Goal: Find contact information: Find contact information

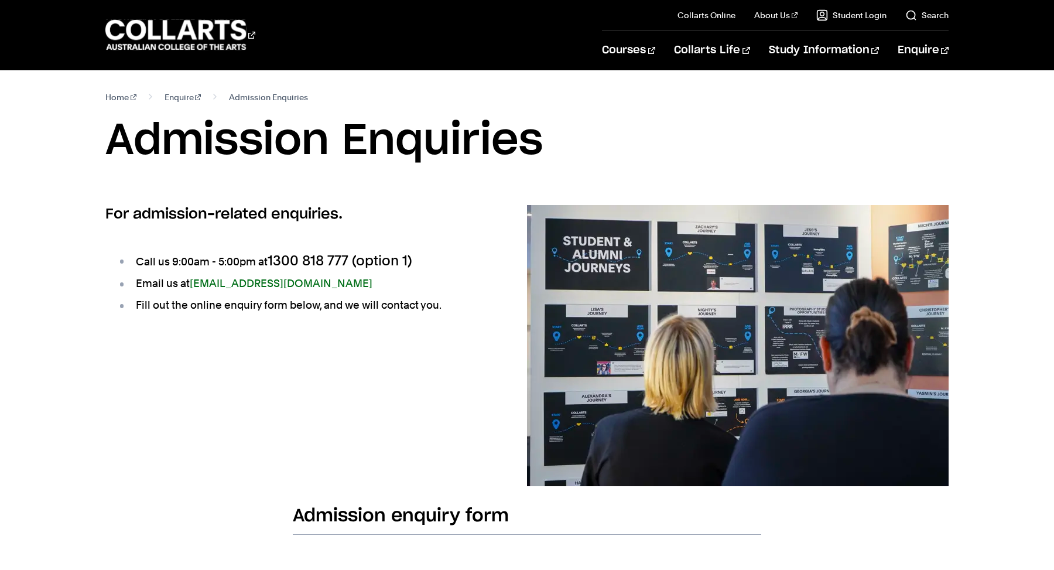
click at [468, 205] on h2 "For admission-related enquiries." at bounding box center [297, 214] width 384 height 19
click at [932, 13] on link "Search" at bounding box center [926, 15] width 43 height 12
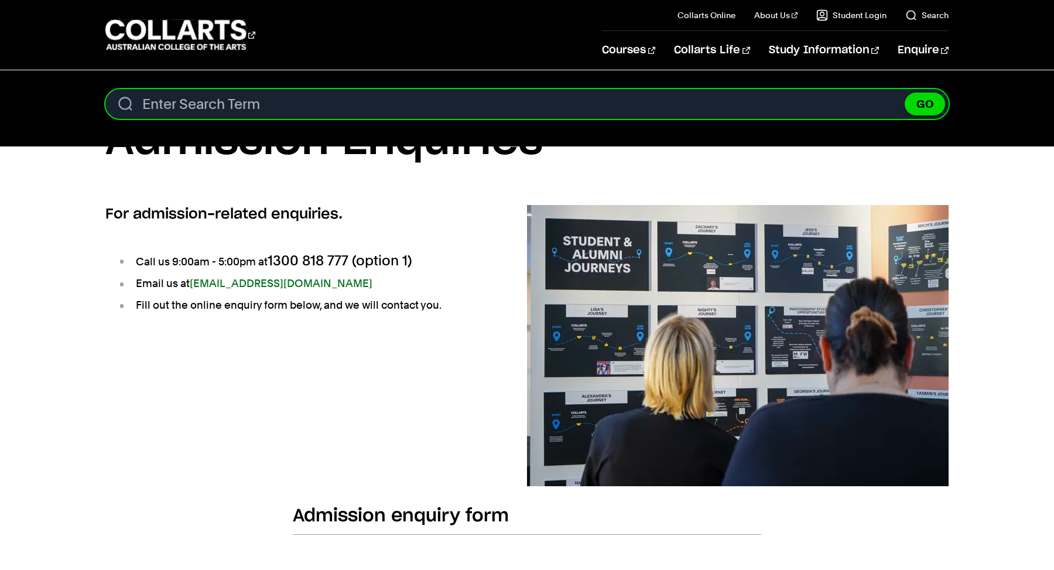
click at [328, 107] on input "Search content" at bounding box center [526, 104] width 843 height 30
type input "DOMENICA"
click at [905, 93] on button "GO" at bounding box center [925, 104] width 40 height 23
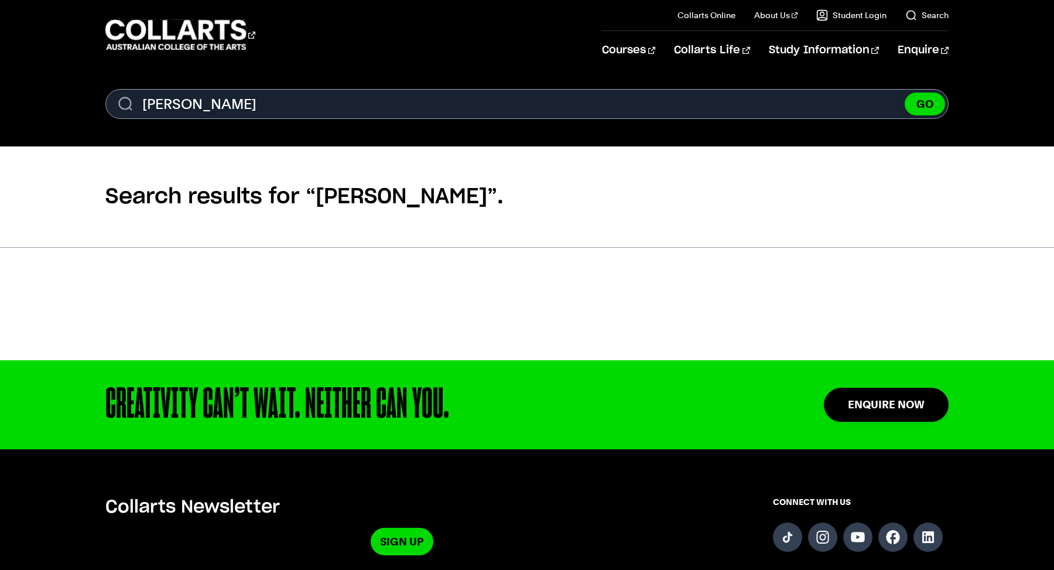
click at [327, 87] on section "Search. Search content DOMENICA GO" at bounding box center [527, 108] width 1054 height 76
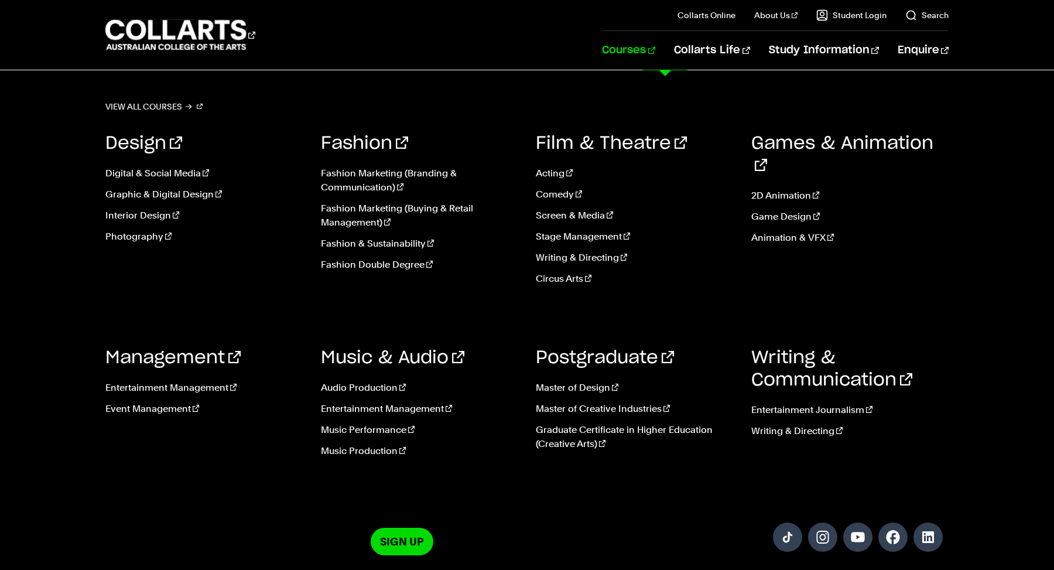
click at [655, 52] on link "Courses" at bounding box center [628, 50] width 53 height 39
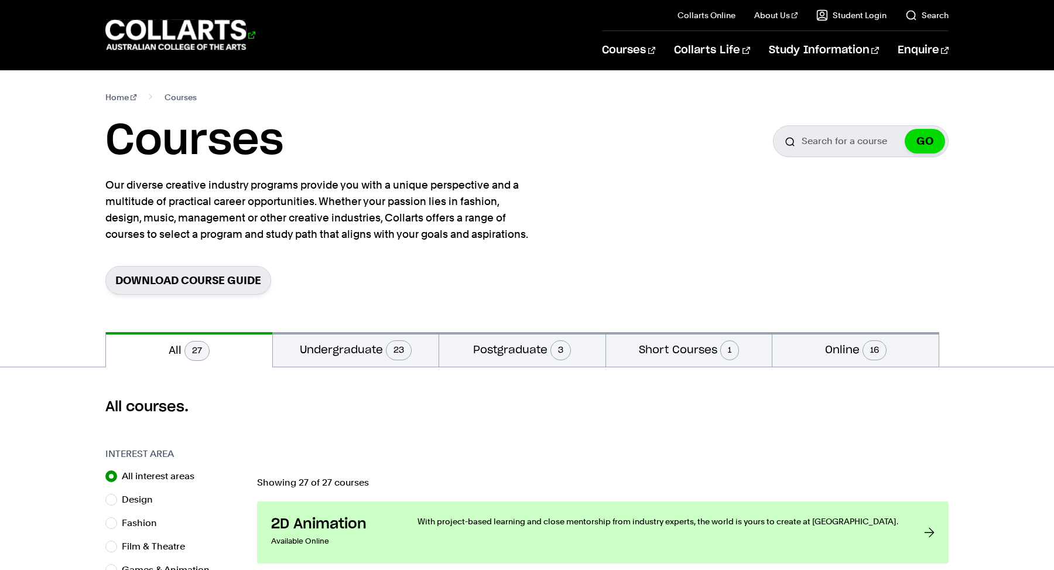
click at [196, 41] on 1 "Go to homepage" at bounding box center [175, 35] width 141 height 30
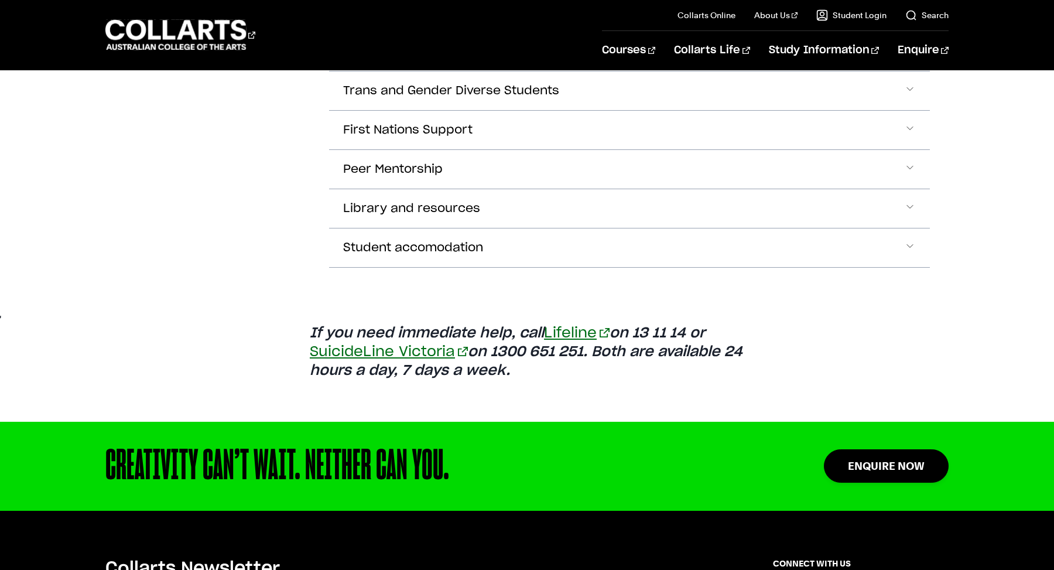
scroll to position [755, 0]
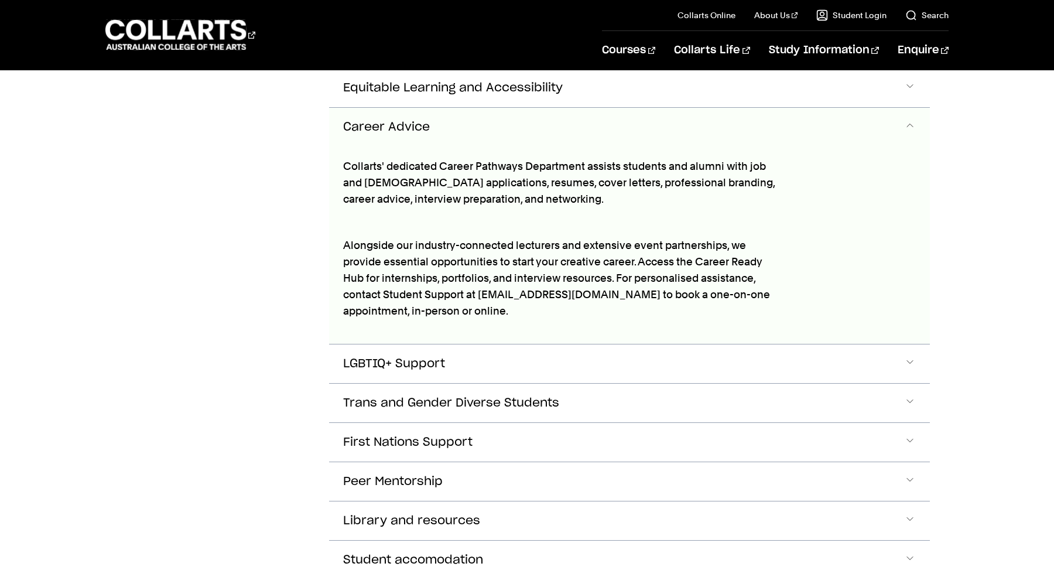
click at [505, 129] on button "Career Advice" at bounding box center [629, 127] width 601 height 39
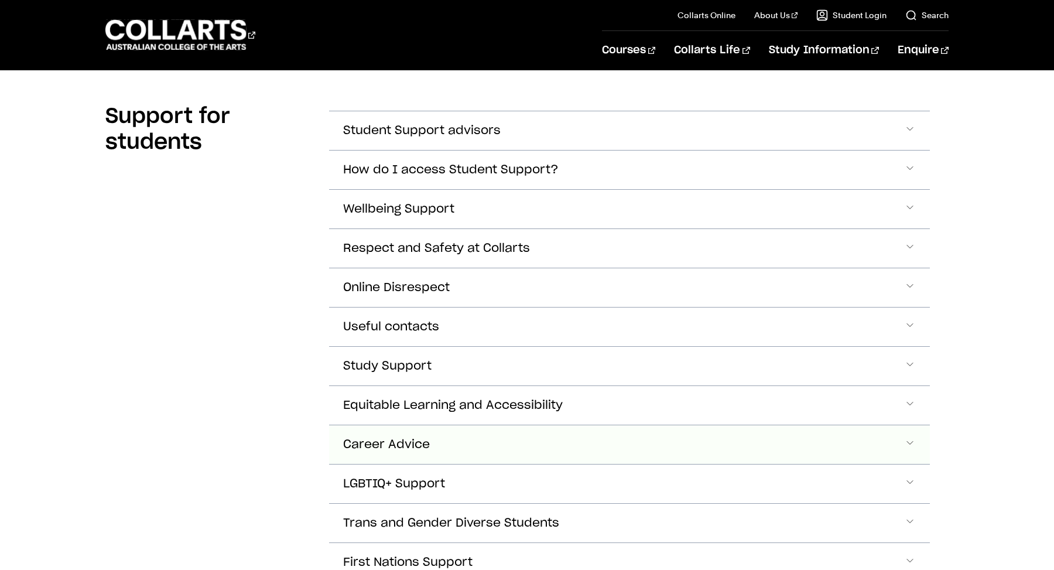
scroll to position [317, 0]
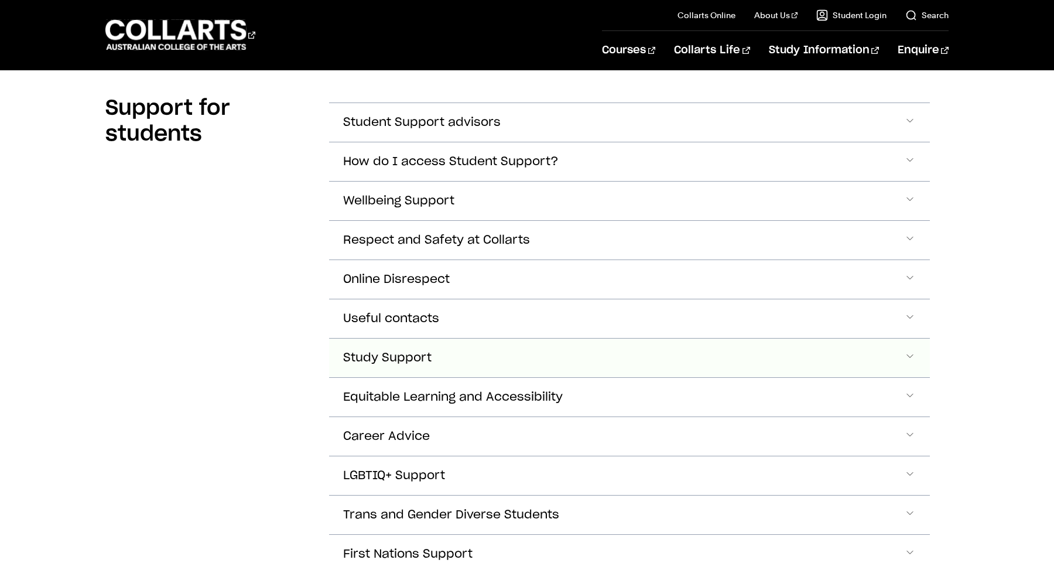
click at [422, 129] on span "Study Support" at bounding box center [422, 122] width 158 height 13
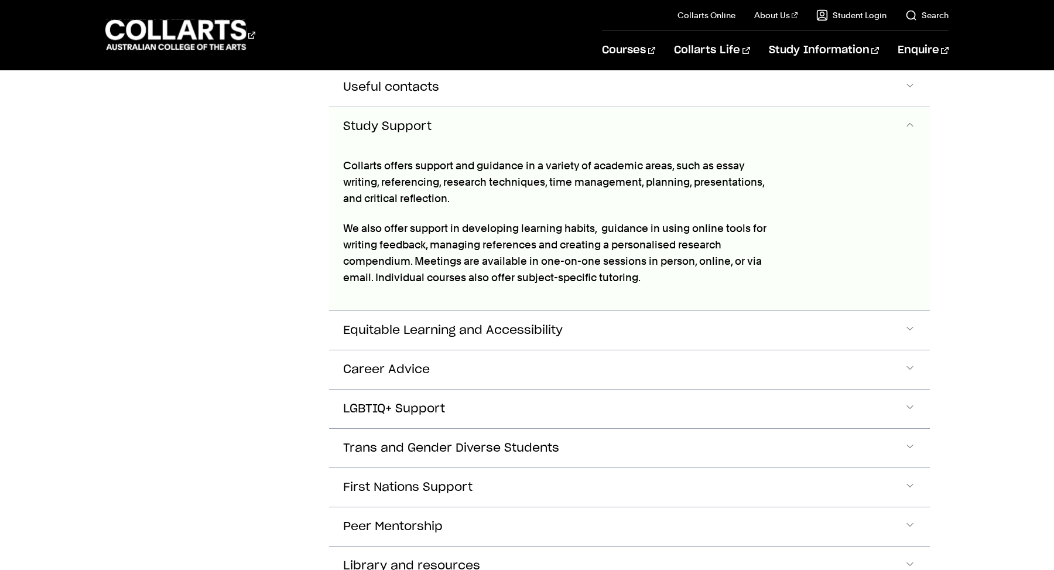
click at [458, 122] on button "Study Support" at bounding box center [629, 126] width 601 height 39
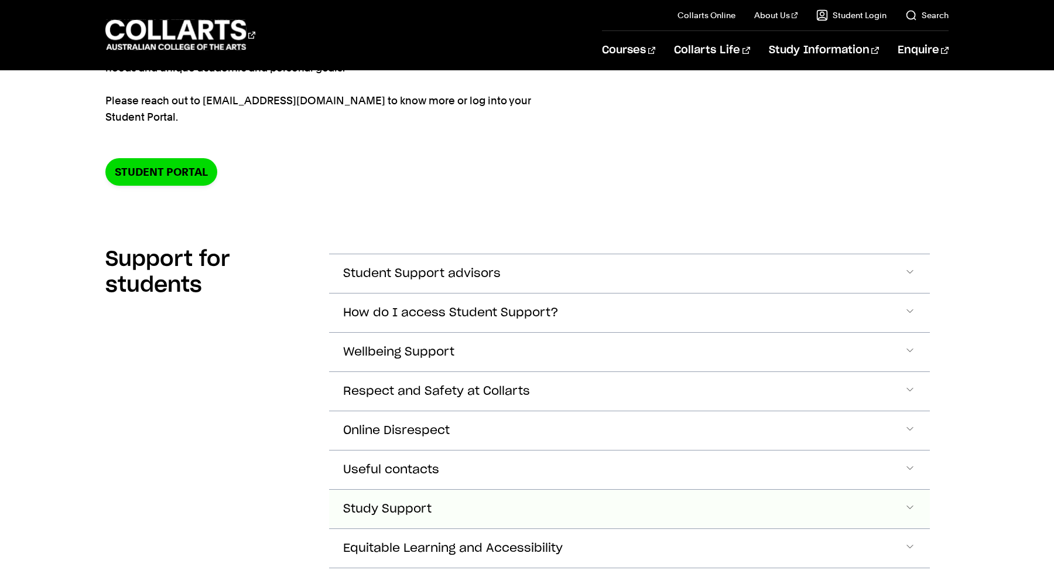
scroll to position [0, 0]
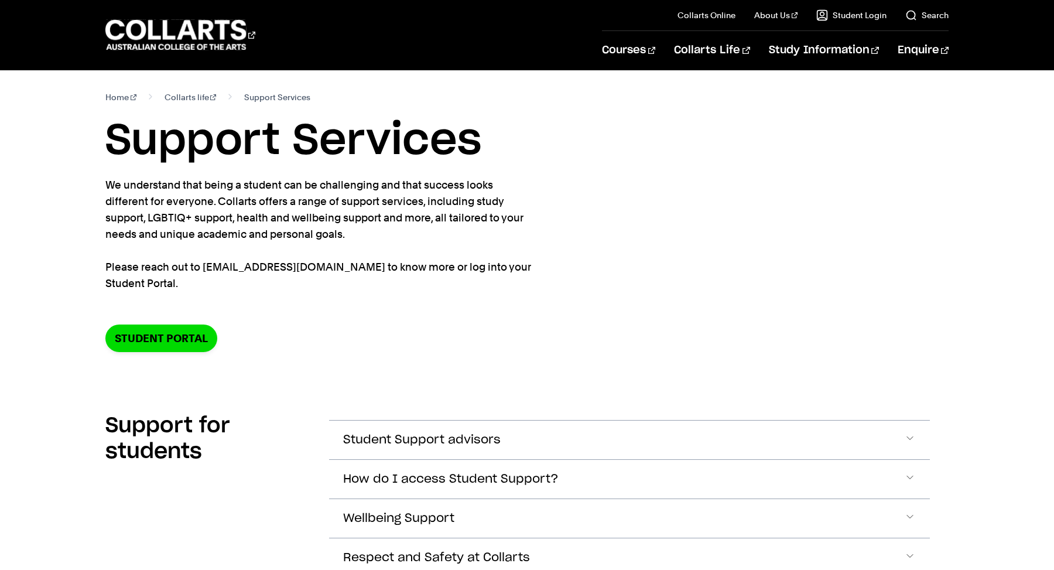
click at [313, 331] on div "Student Portal" at bounding box center [526, 338] width 843 height 28
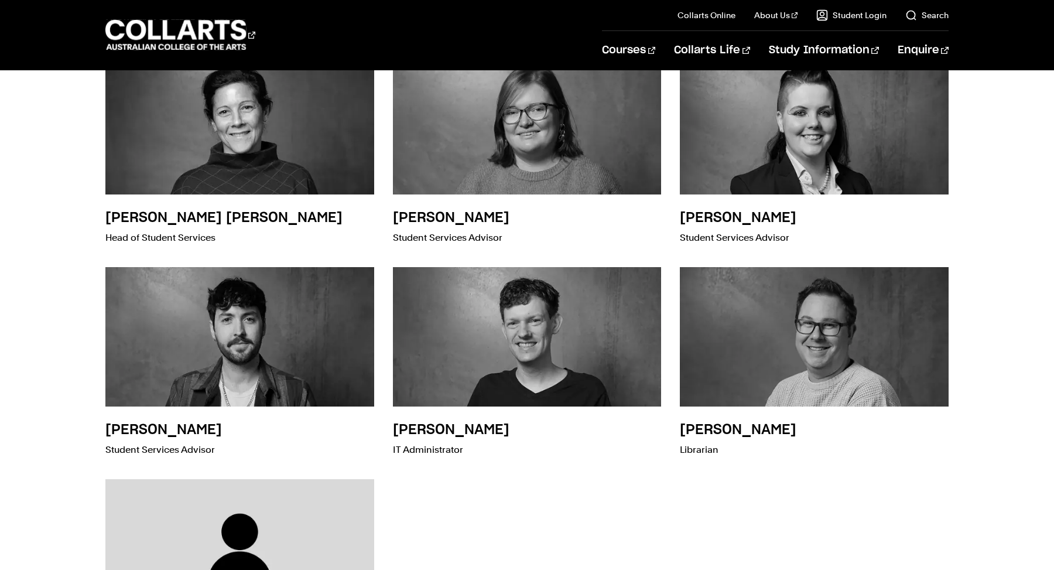
scroll to position [275, 0]
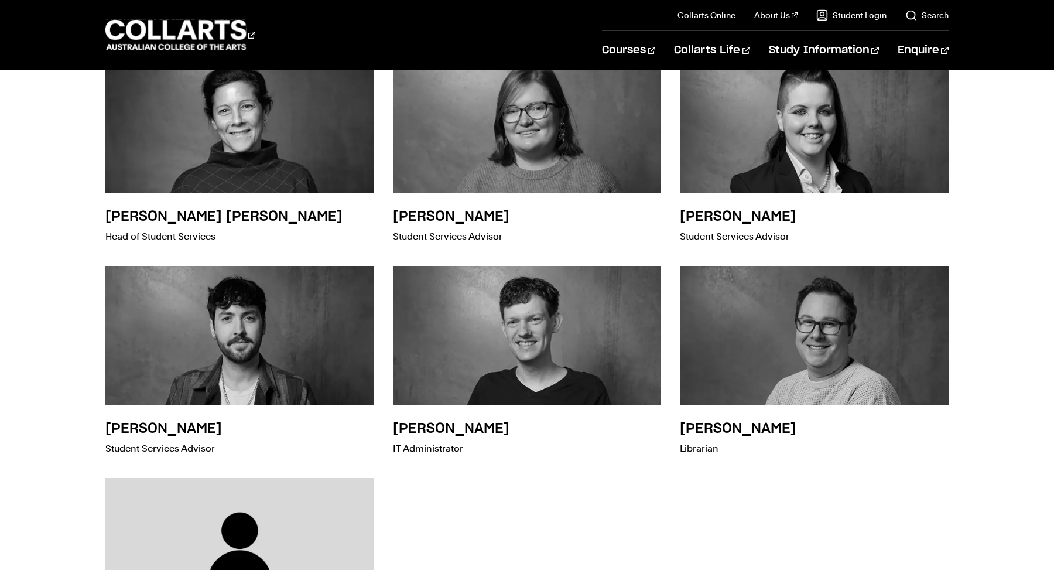
click at [1030, 254] on div "Charlotte Petitprez Koscher Head of Student Services Madeleine Glenister Studen…" at bounding box center [527, 362] width 1022 height 701
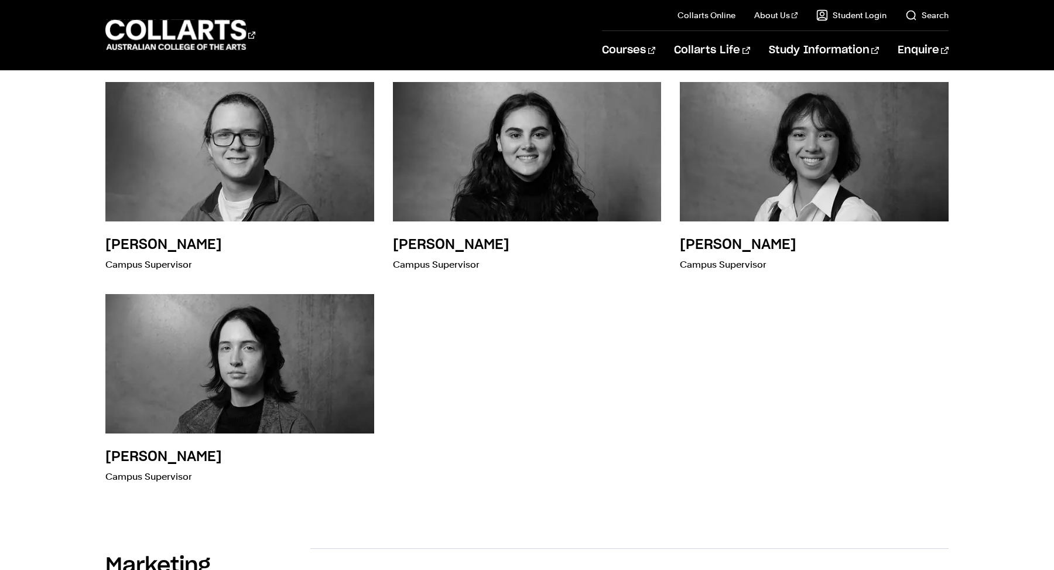
scroll to position [1855, 0]
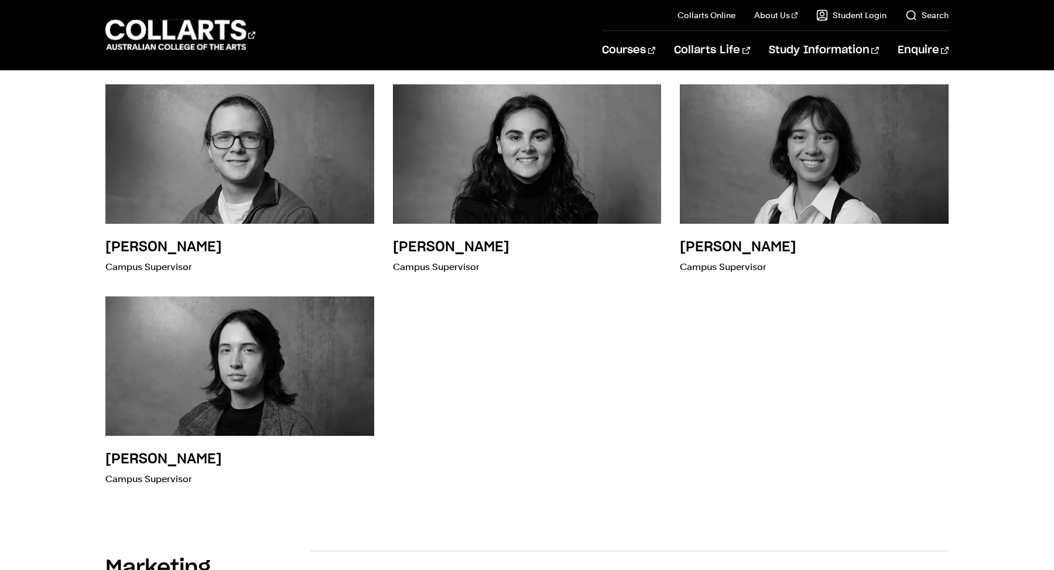
click at [612, 443] on div "Jude Lowe Campus Operations Manager Sean O'Reilly Campus Coordinator Bridget Ta…" at bounding box center [526, 181] width 843 height 654
click at [533, 422] on div "Jude Lowe Campus Operations Manager Sean O'Reilly Campus Coordinator Bridget Ta…" at bounding box center [526, 181] width 843 height 654
click at [696, 327] on div "Jude Lowe Campus Operations Manager Sean O'Reilly Campus Coordinator Bridget Ta…" at bounding box center [526, 181] width 843 height 654
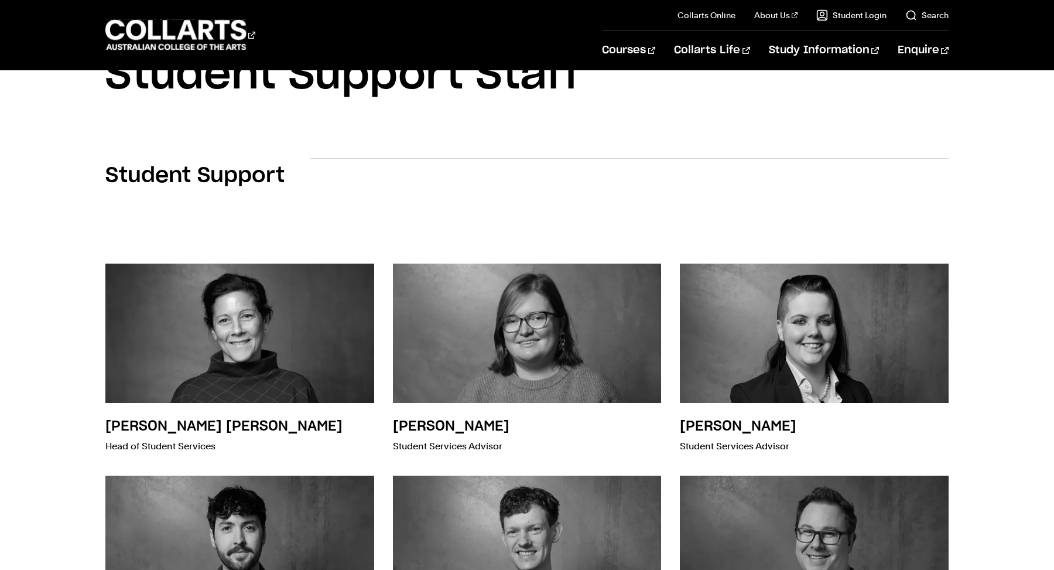
scroll to position [0, 0]
